Goal: Submit feedback/report problem: Submit feedback/report problem

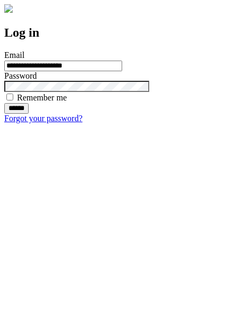
type input "**********"
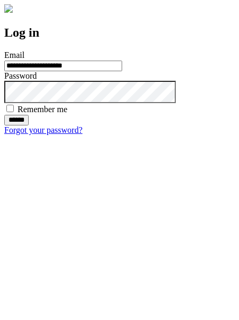
click at [29, 125] on input "******" at bounding box center [16, 120] width 24 height 11
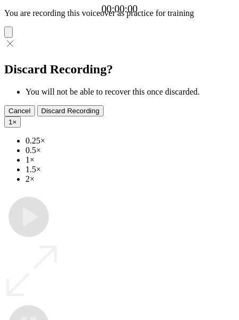
type input "**********"
